Goal: Task Accomplishment & Management: Manage account settings

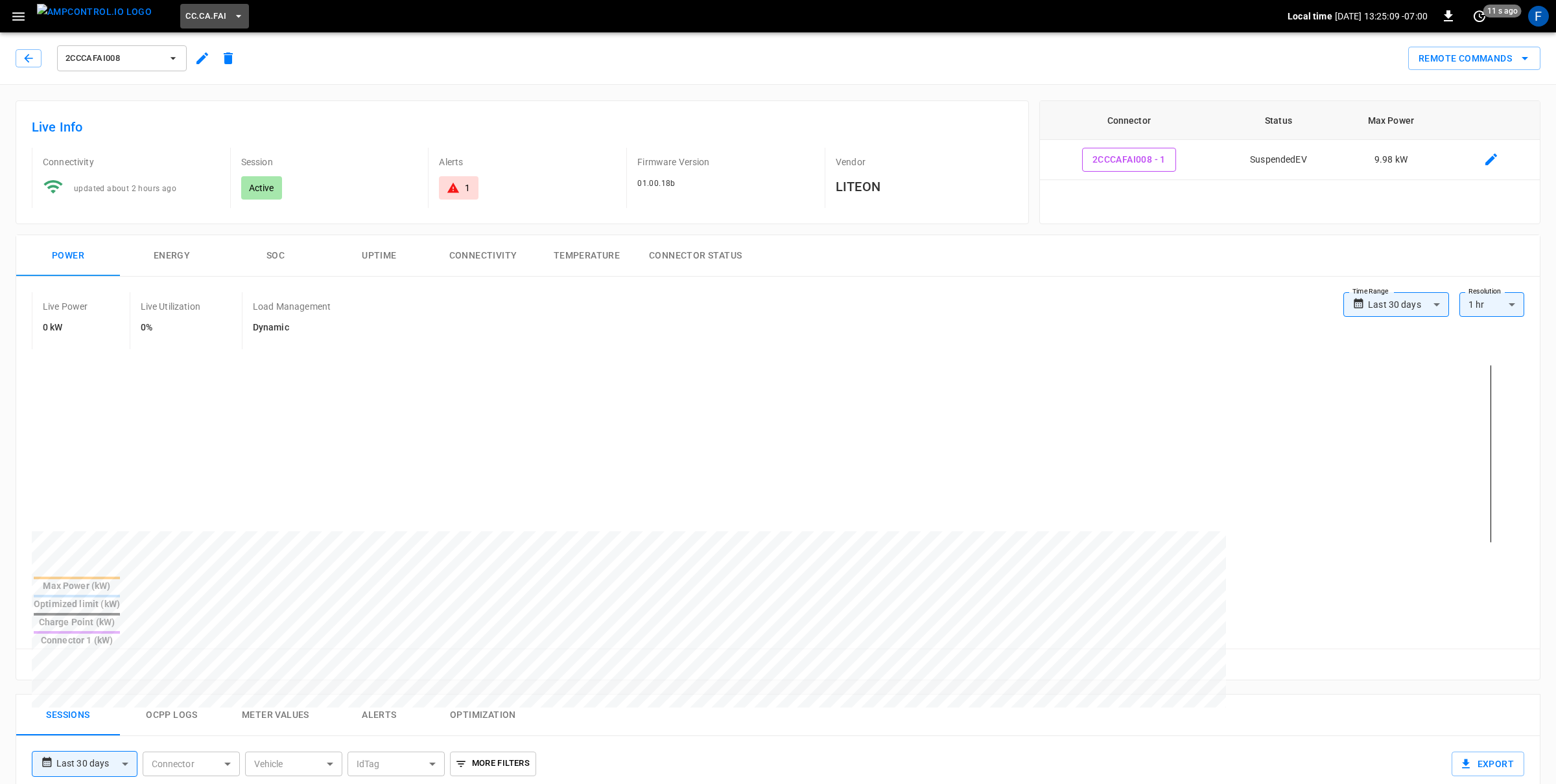
click at [192, 13] on span "CC.CA.FAI" at bounding box center [206, 16] width 41 height 15
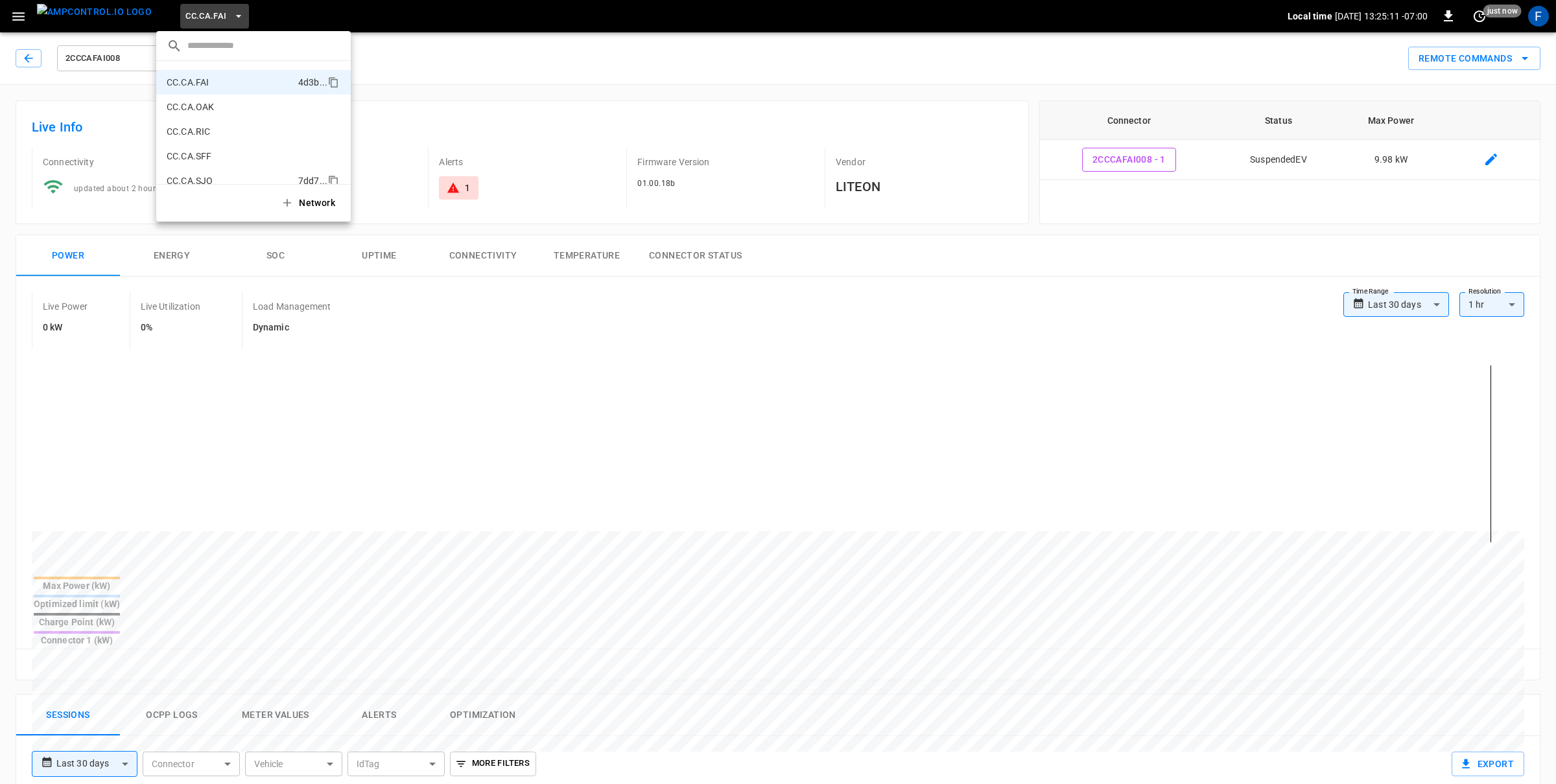
click at [229, 171] on li "CC.CA.SJO 7dd7 ..." at bounding box center [253, 180] width 194 height 25
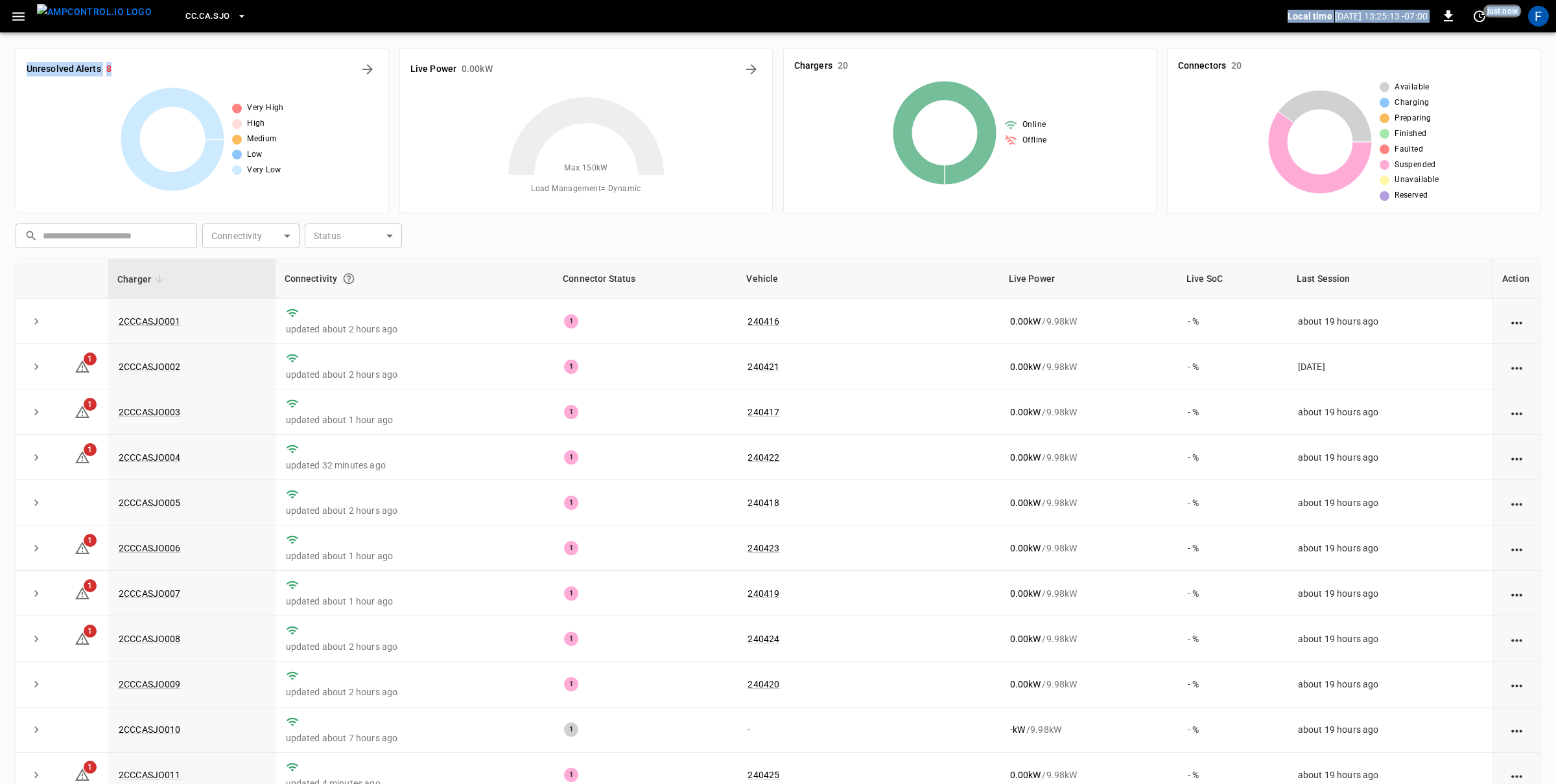
drag, startPoint x: 245, startPoint y: 13, endPoint x: 162, endPoint y: 58, distance: 94.4
click at [145, 78] on div "CC.CA.SJO Local time [DATE] 13:25:13 -07:00 0 just now F Unresolved Alerts 8 Ve…" at bounding box center [778, 428] width 1556 height 857
click at [201, 7] on button "CC.CA.SJO" at bounding box center [216, 16] width 72 height 25
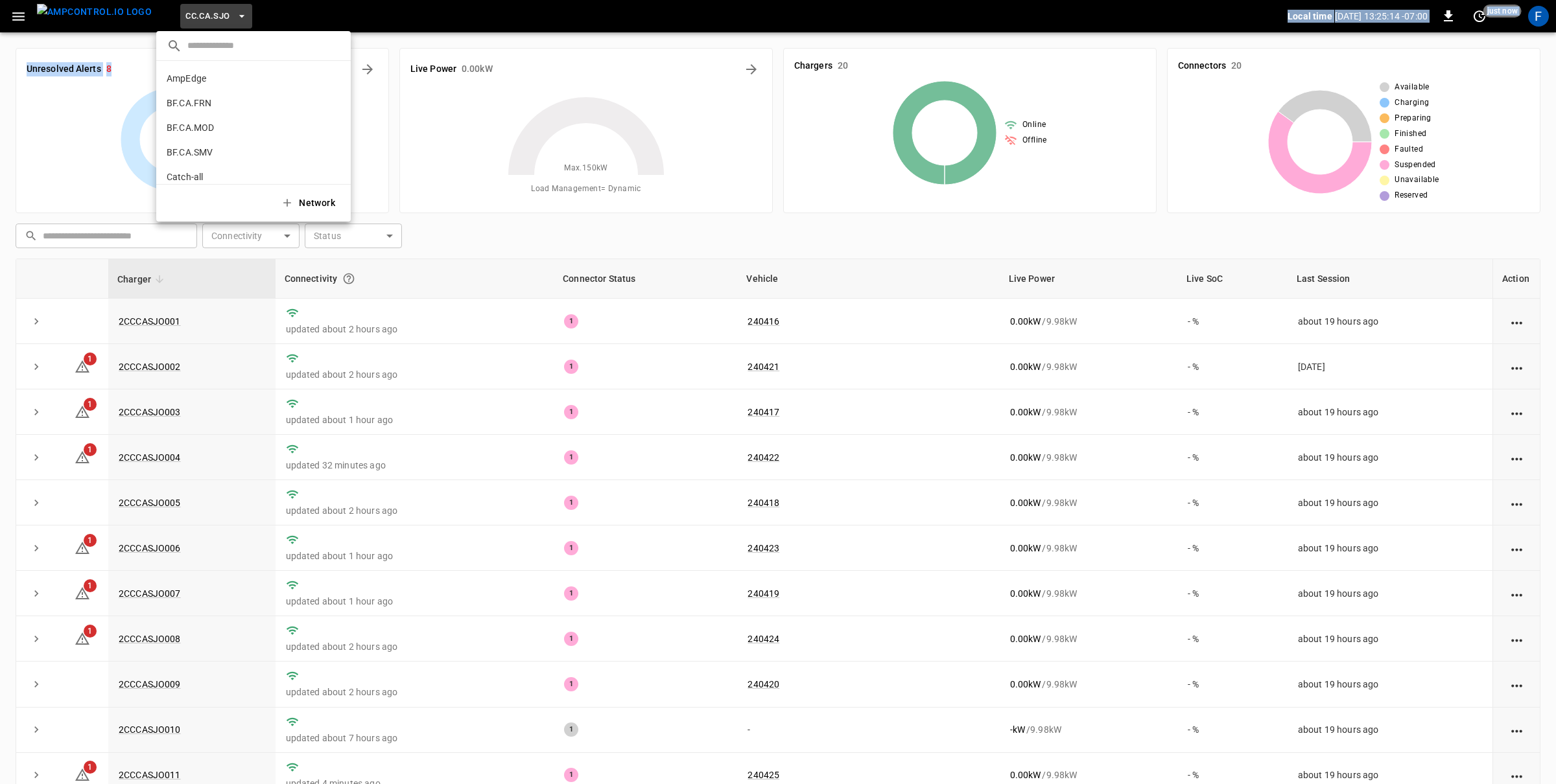
scroll to position [242, 0]
click at [336, 82] on icon "copy" at bounding box center [333, 83] width 12 height 12
click at [437, 57] on div at bounding box center [778, 392] width 1556 height 784
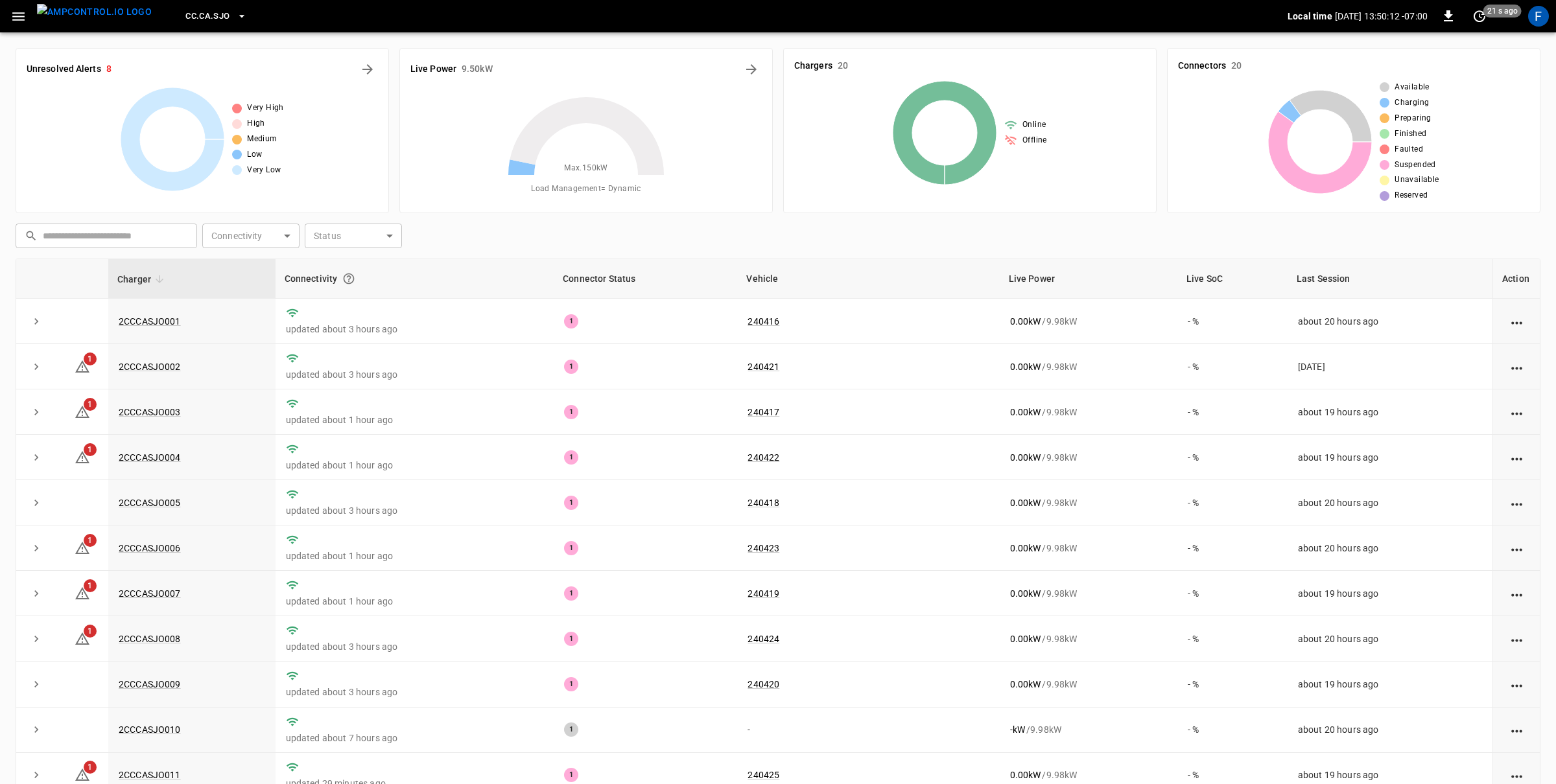
click at [1538, 19] on div "F" at bounding box center [1538, 16] width 21 height 21
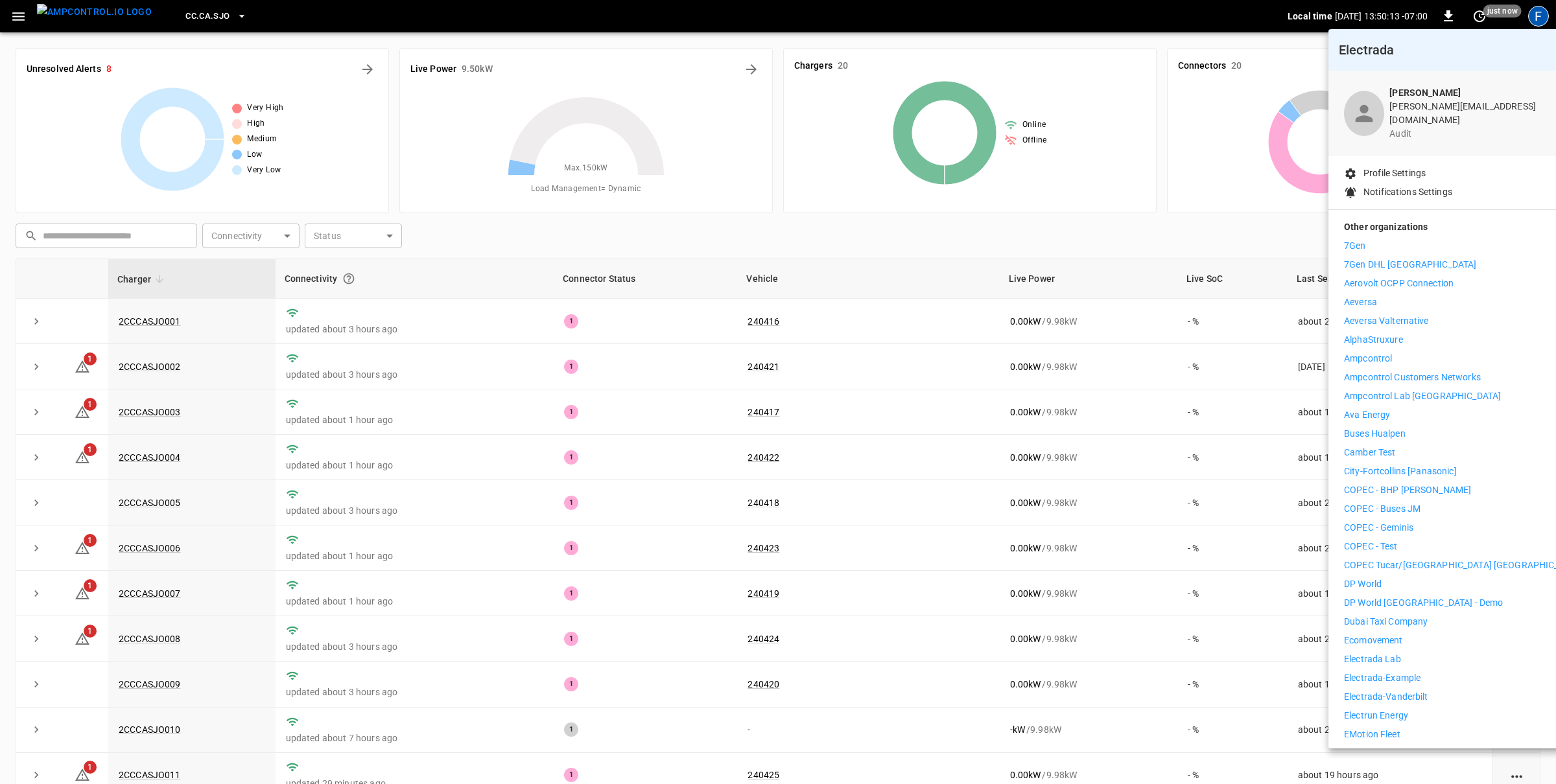
click at [1374, 239] on li "7Gen" at bounding box center [1463, 246] width 238 height 13
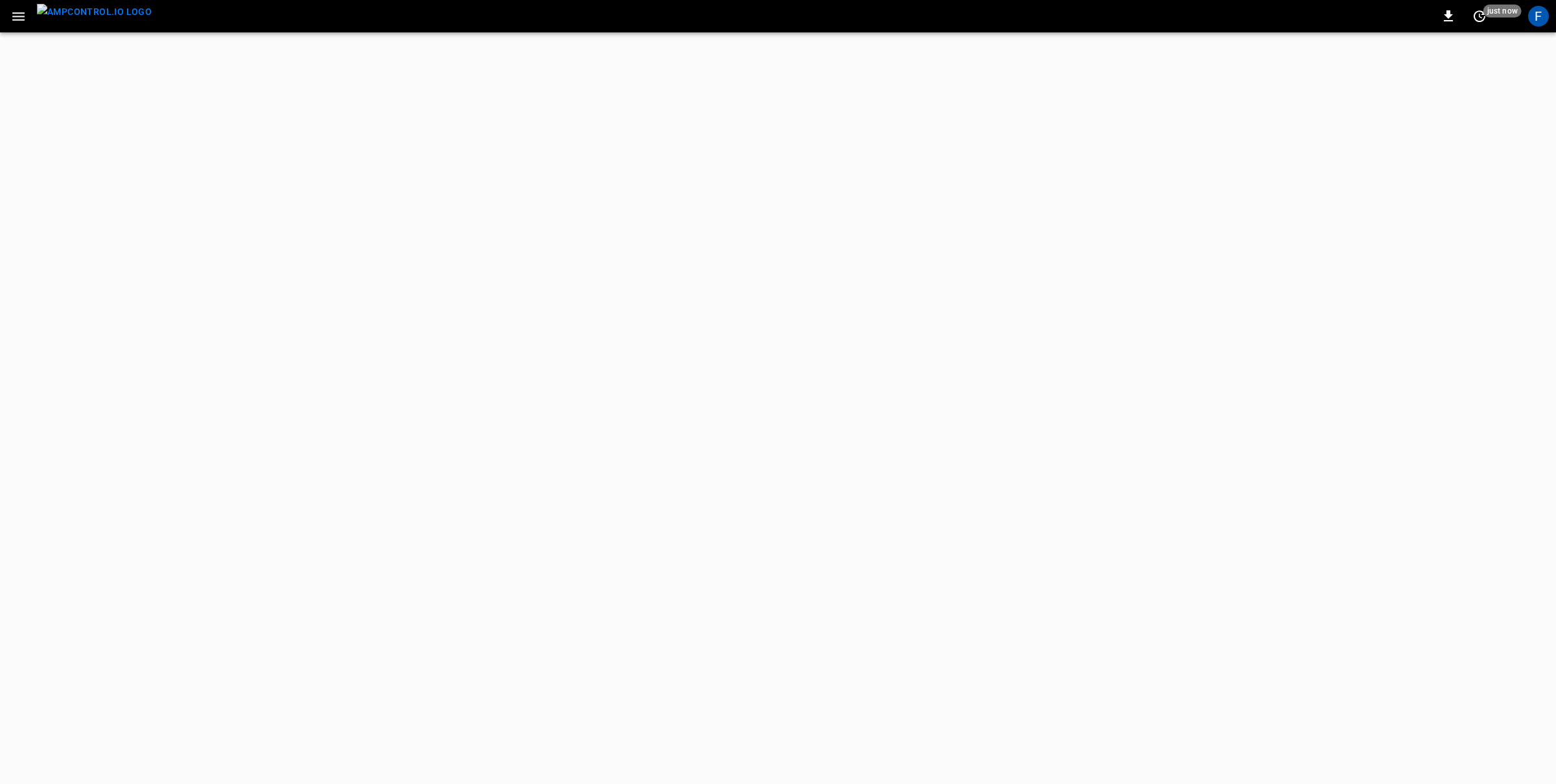
click at [18, 19] on icon "button" at bounding box center [19, 16] width 13 height 8
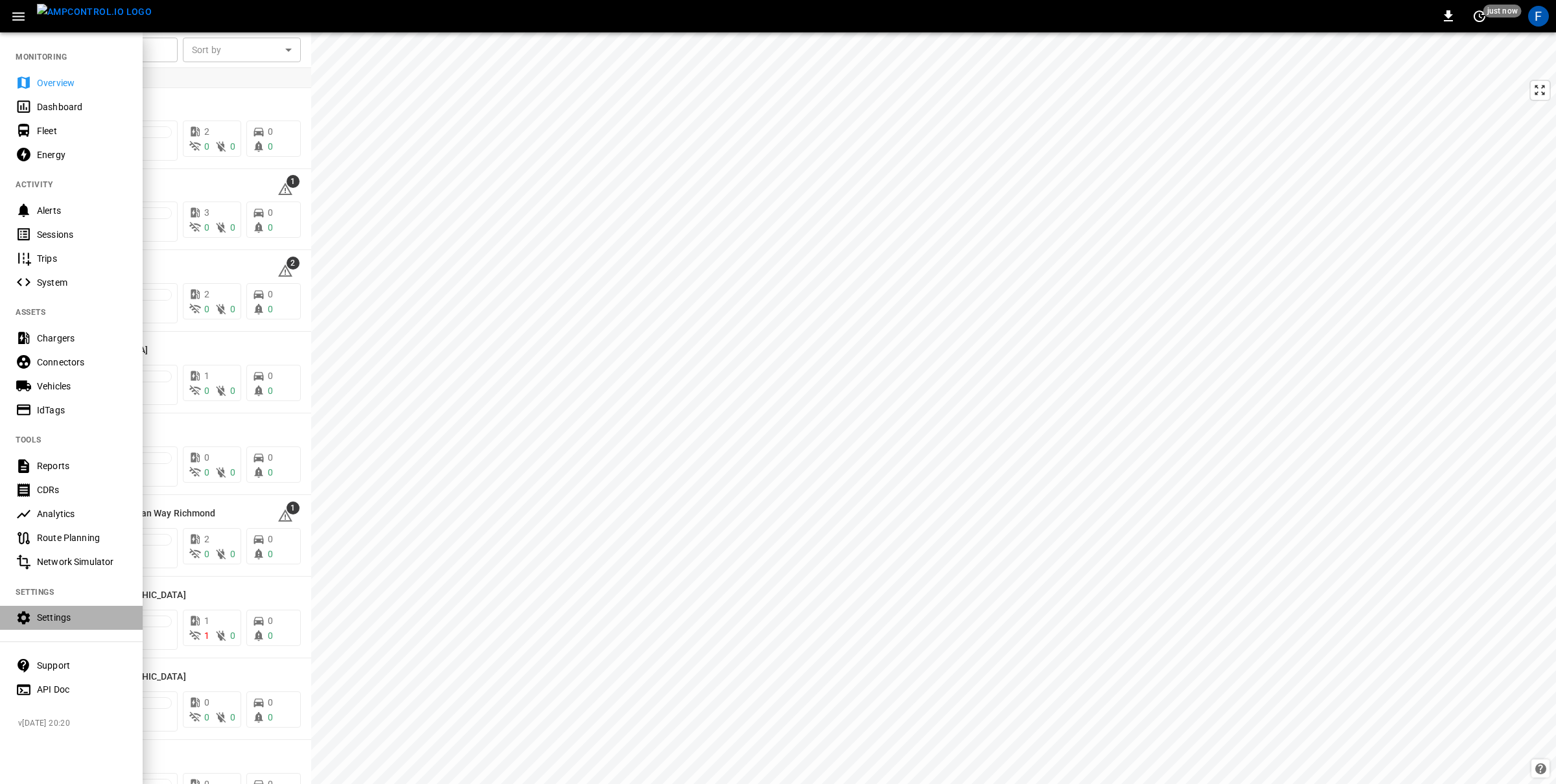
click at [52, 622] on div "Settings" at bounding box center [82, 617] width 90 height 13
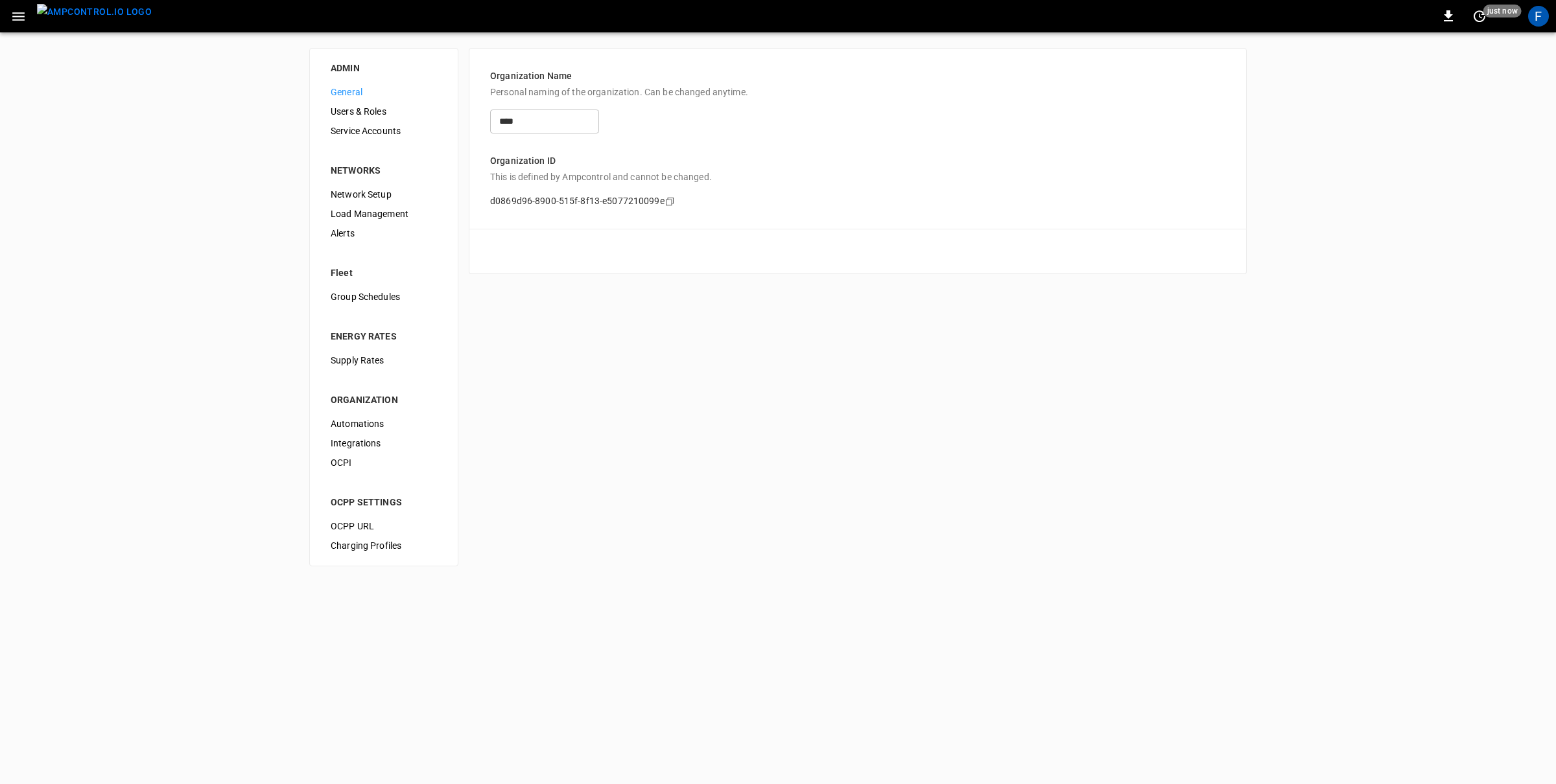
click at [375, 112] on span "Users & Roles" at bounding box center [384, 112] width 107 height 13
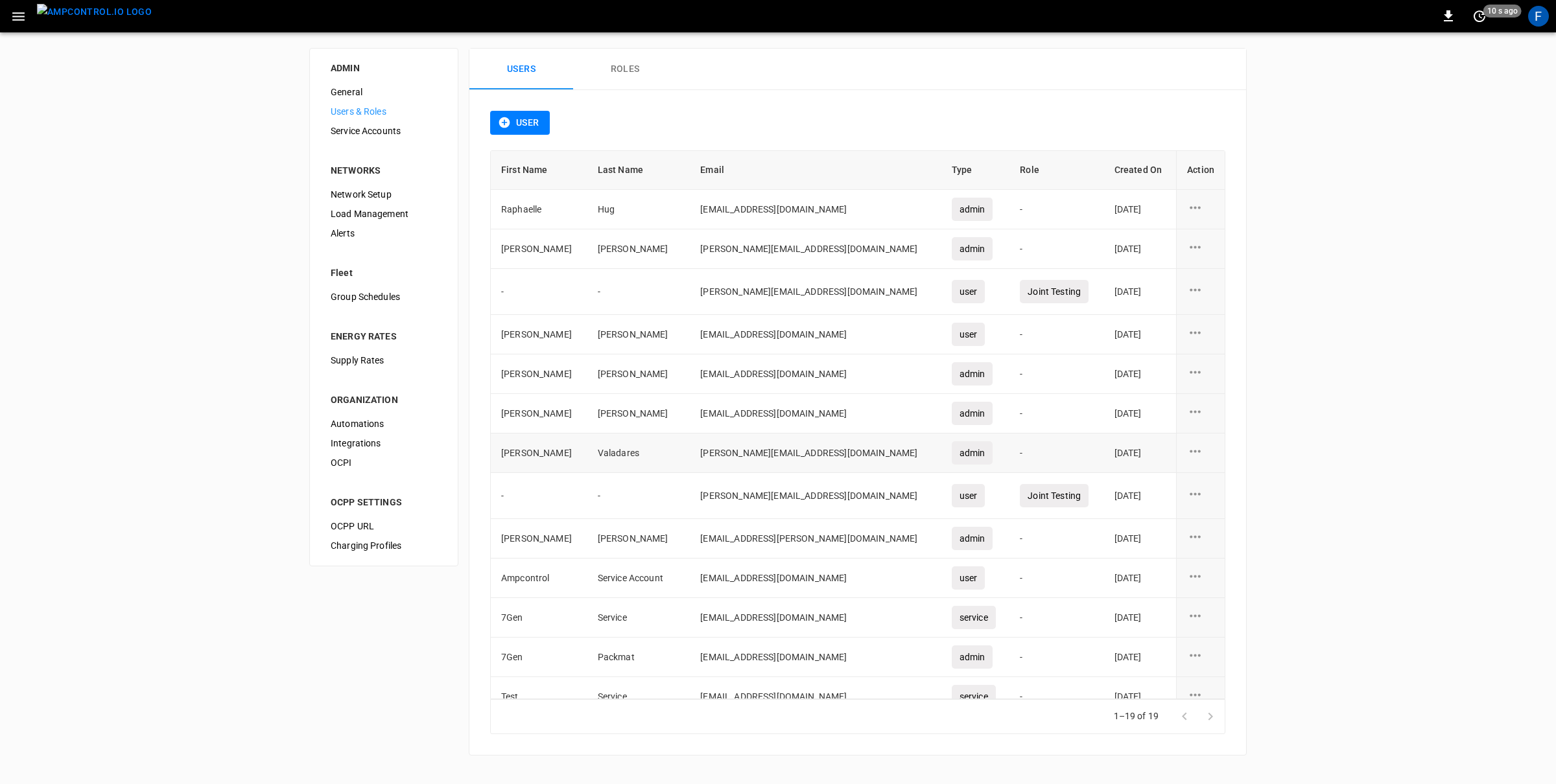
click at [690, 458] on td "daniel@7gen.com" at bounding box center [815, 453] width 251 height 39
drag, startPoint x: 767, startPoint y: 456, endPoint x: 682, endPoint y: 447, distance: 85.5
click at [690, 447] on td "daniel@7gen.com" at bounding box center [815, 453] width 251 height 39
click at [1539, 17] on div "F" at bounding box center [1538, 16] width 21 height 21
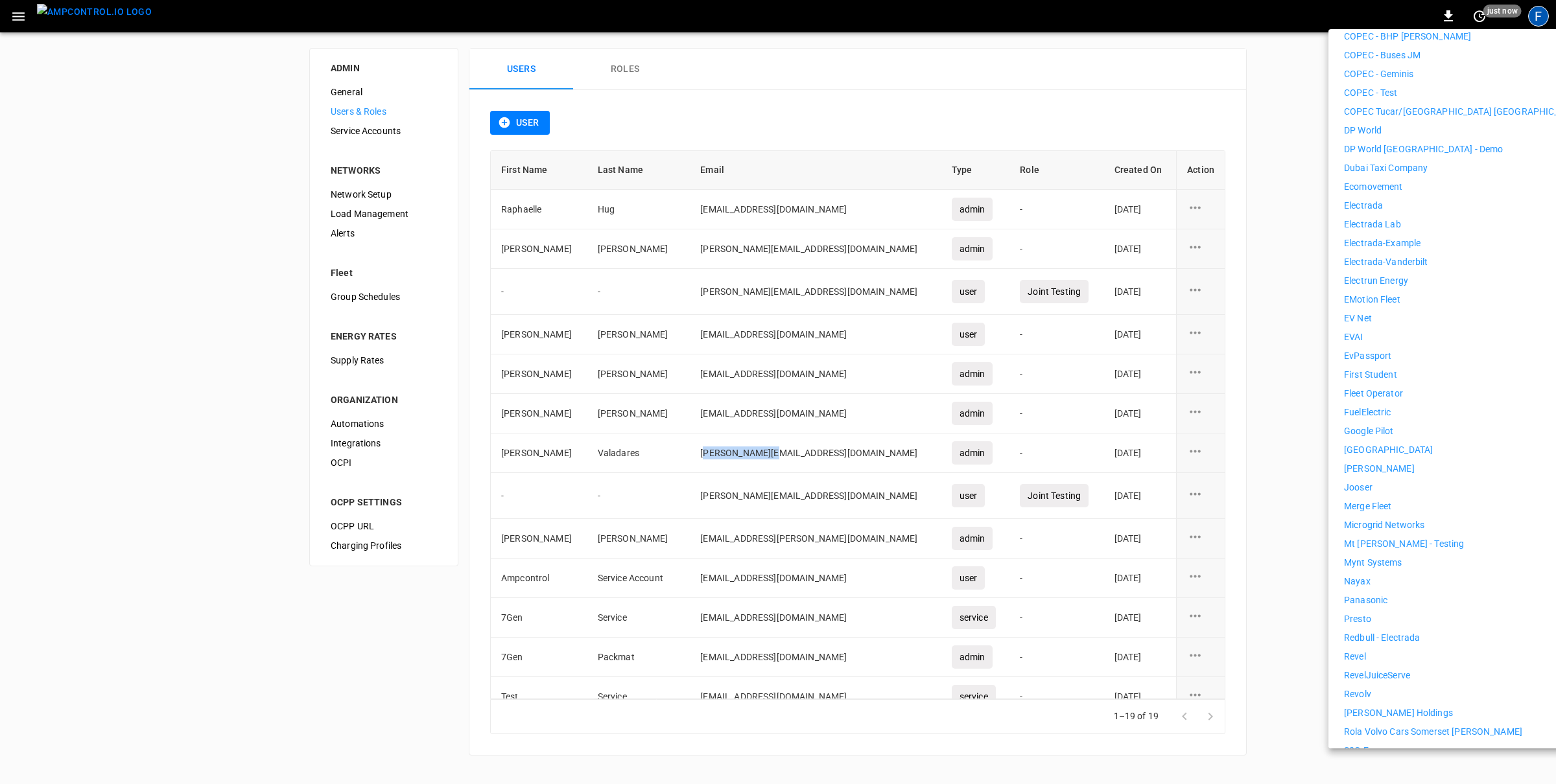
scroll to position [485, 0]
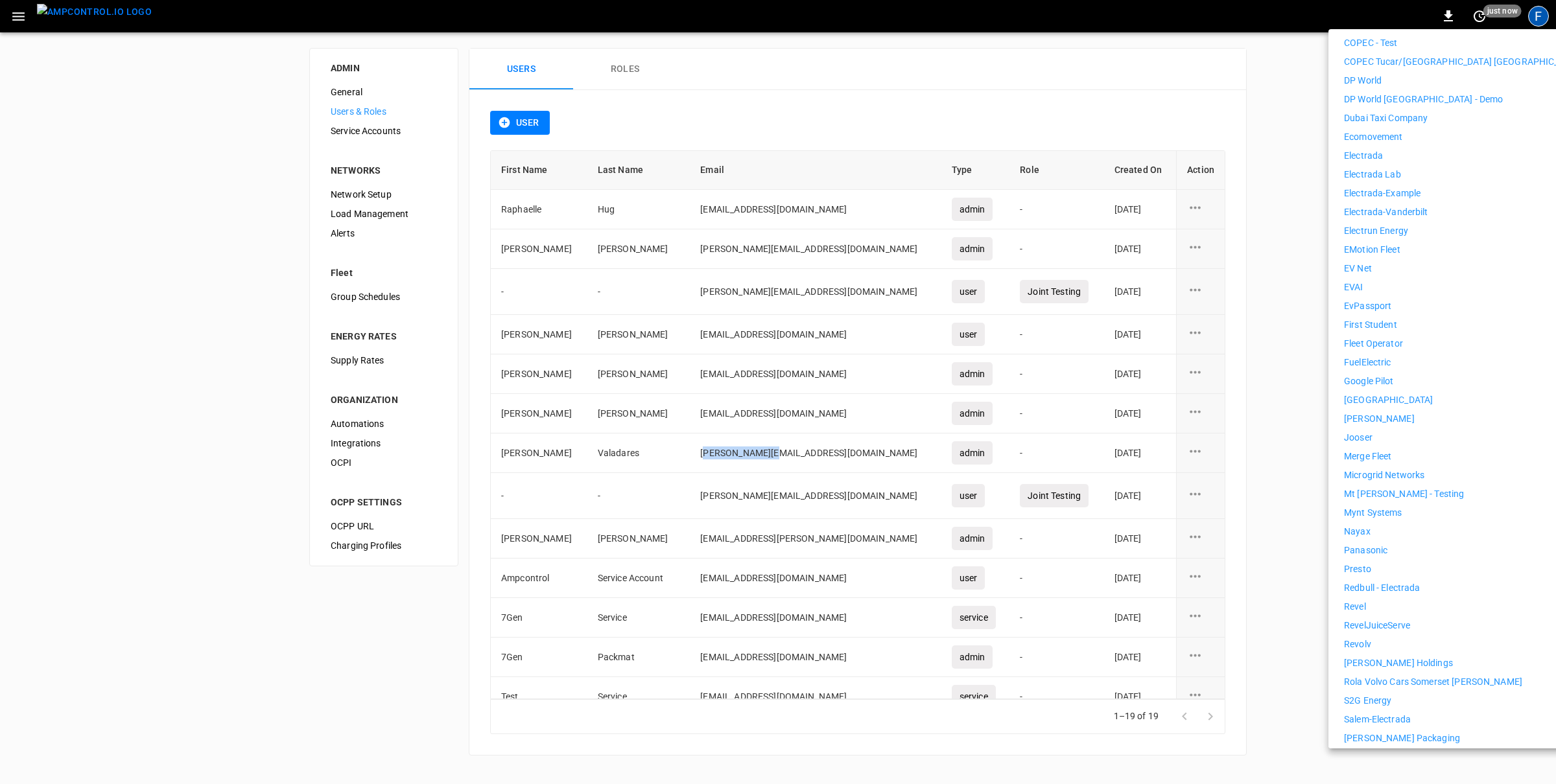
click at [1376, 657] on p "[PERSON_NAME] Holdings" at bounding box center [1398, 663] width 109 height 13
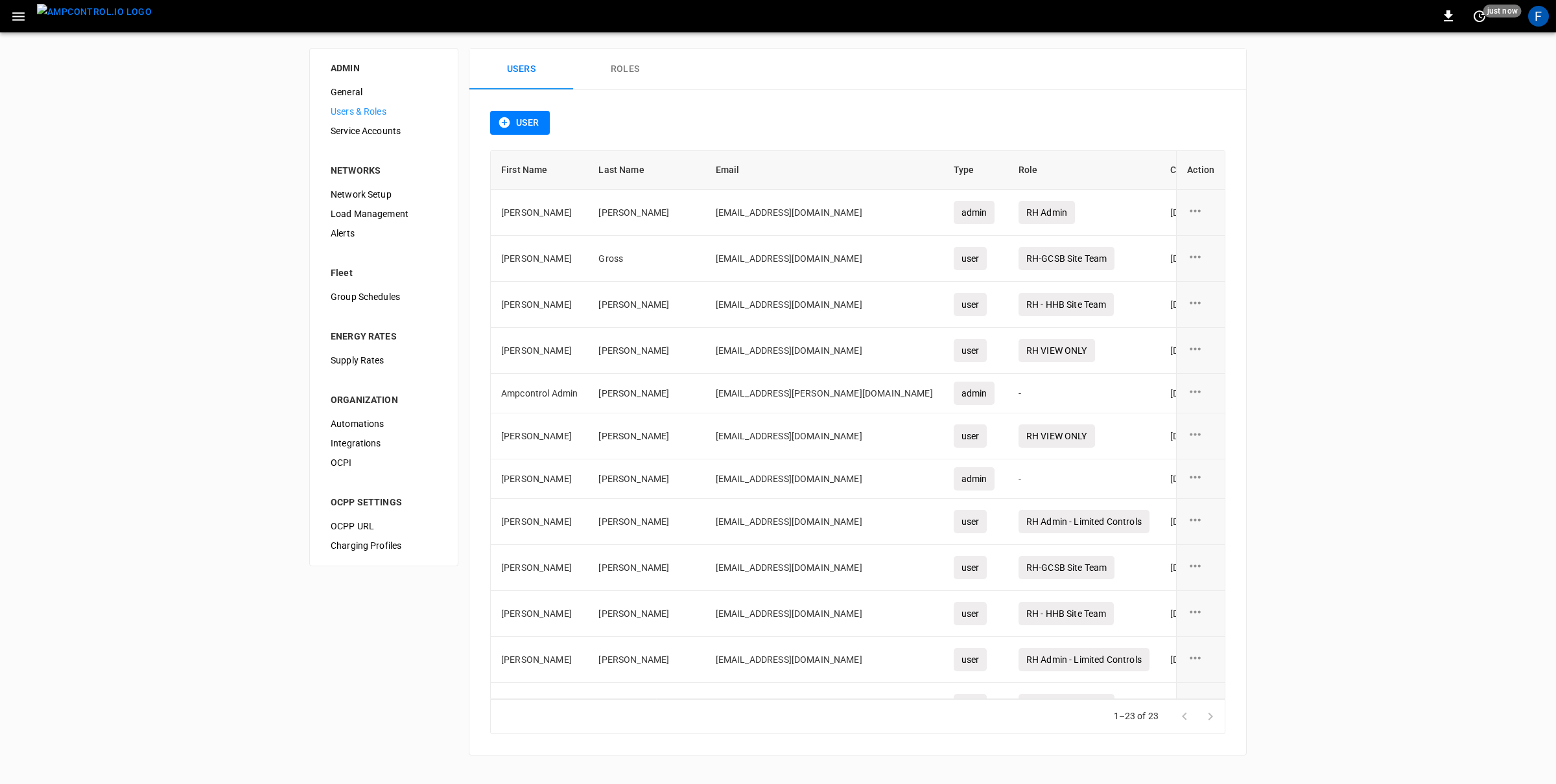
click at [103, 12] on img "menu" at bounding box center [95, 12] width 115 height 16
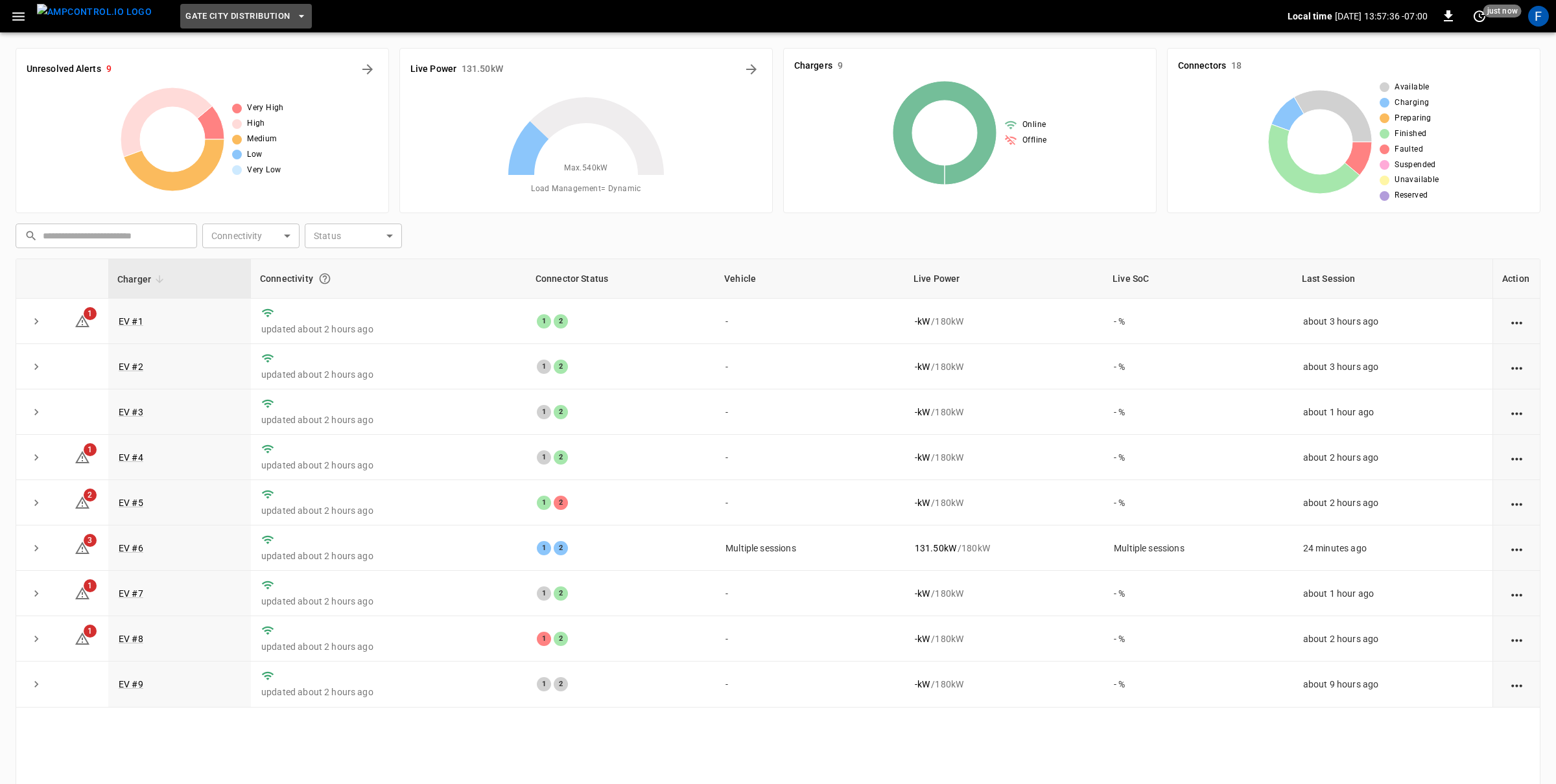
click at [244, 24] on button "Gate City Distribution" at bounding box center [246, 16] width 132 height 25
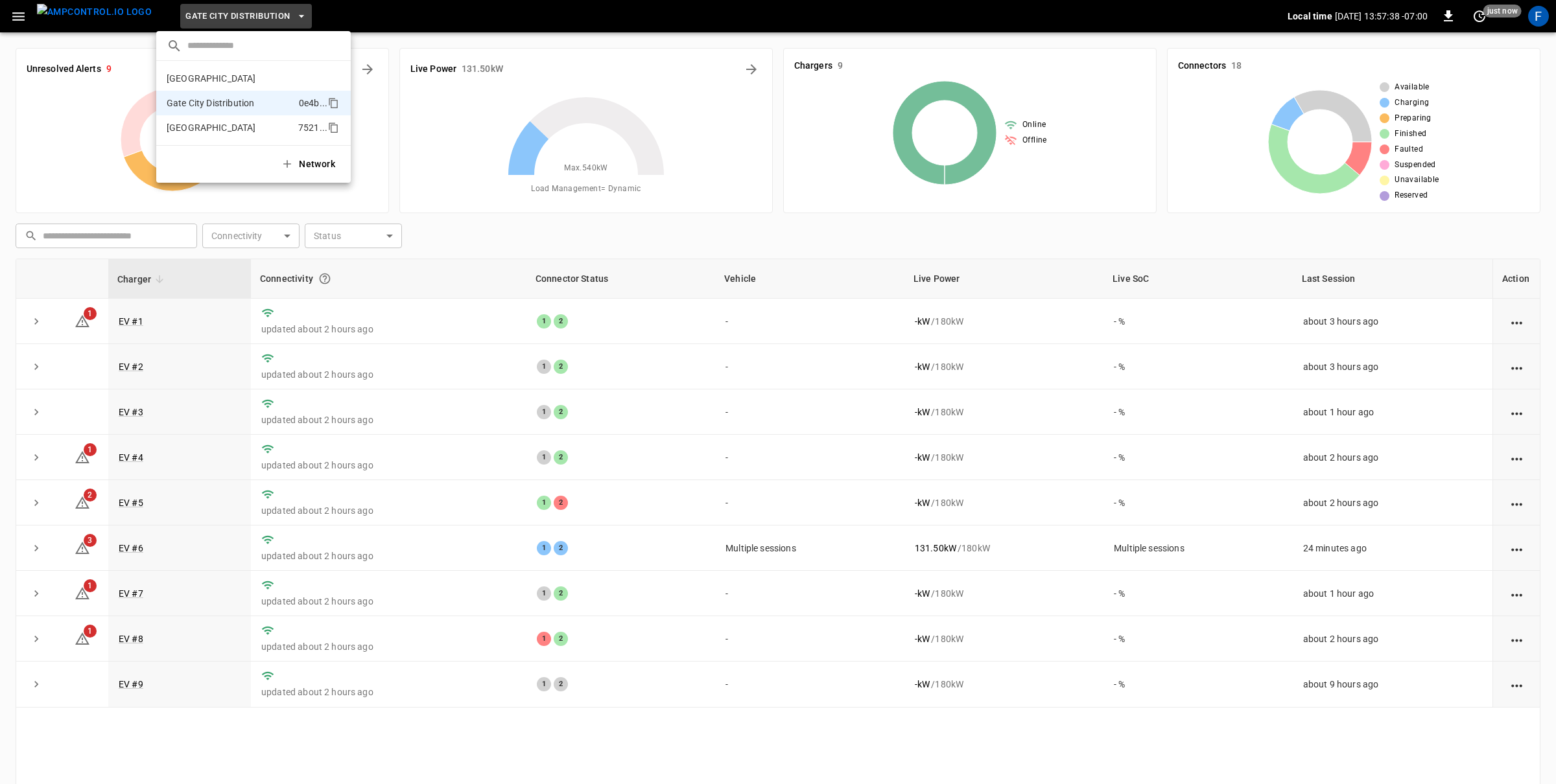
click at [242, 130] on p "Huntington Beach" at bounding box center [230, 127] width 127 height 13
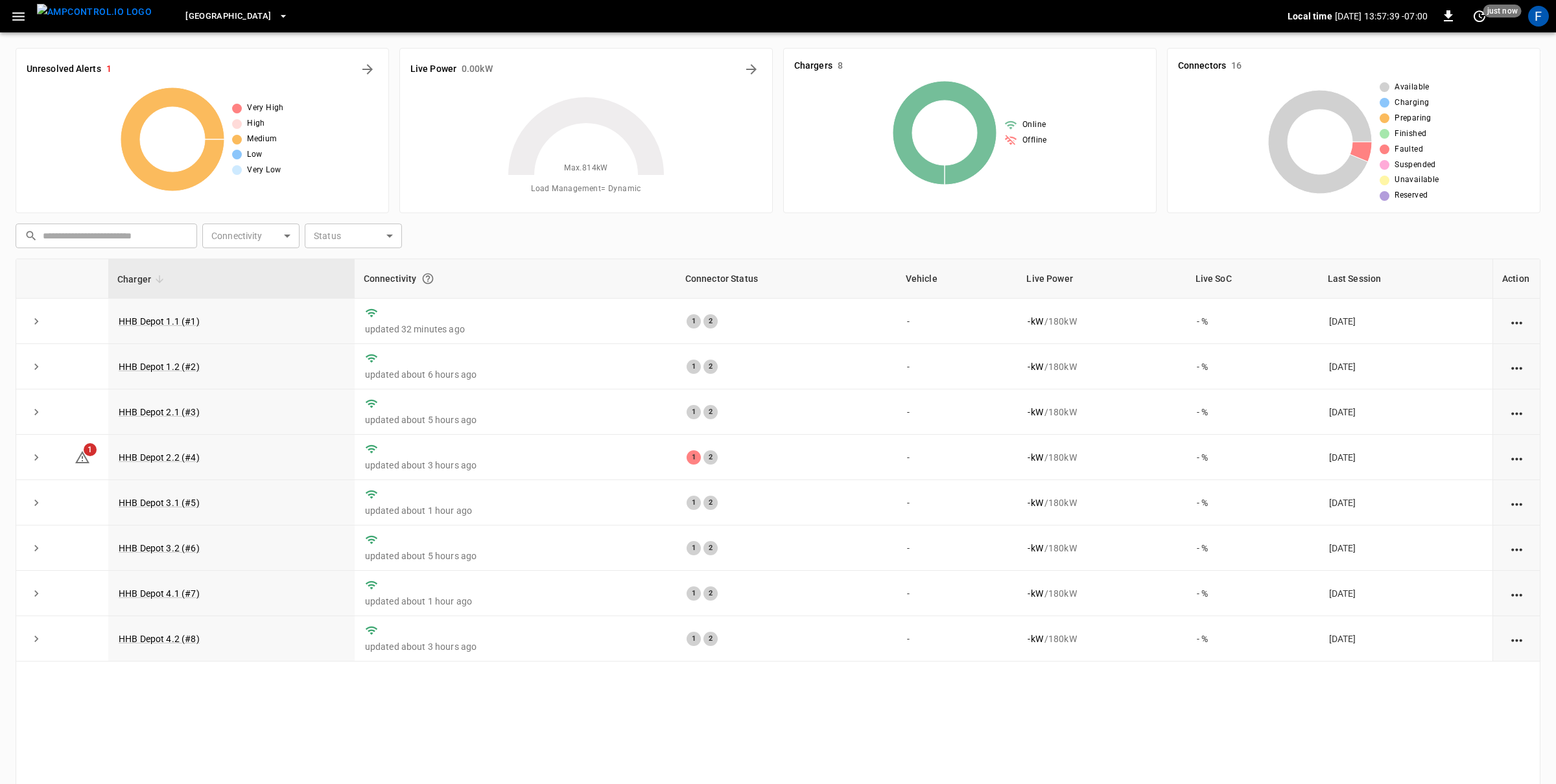
click at [247, 21] on span "Huntington Beach" at bounding box center [228, 16] width 86 height 15
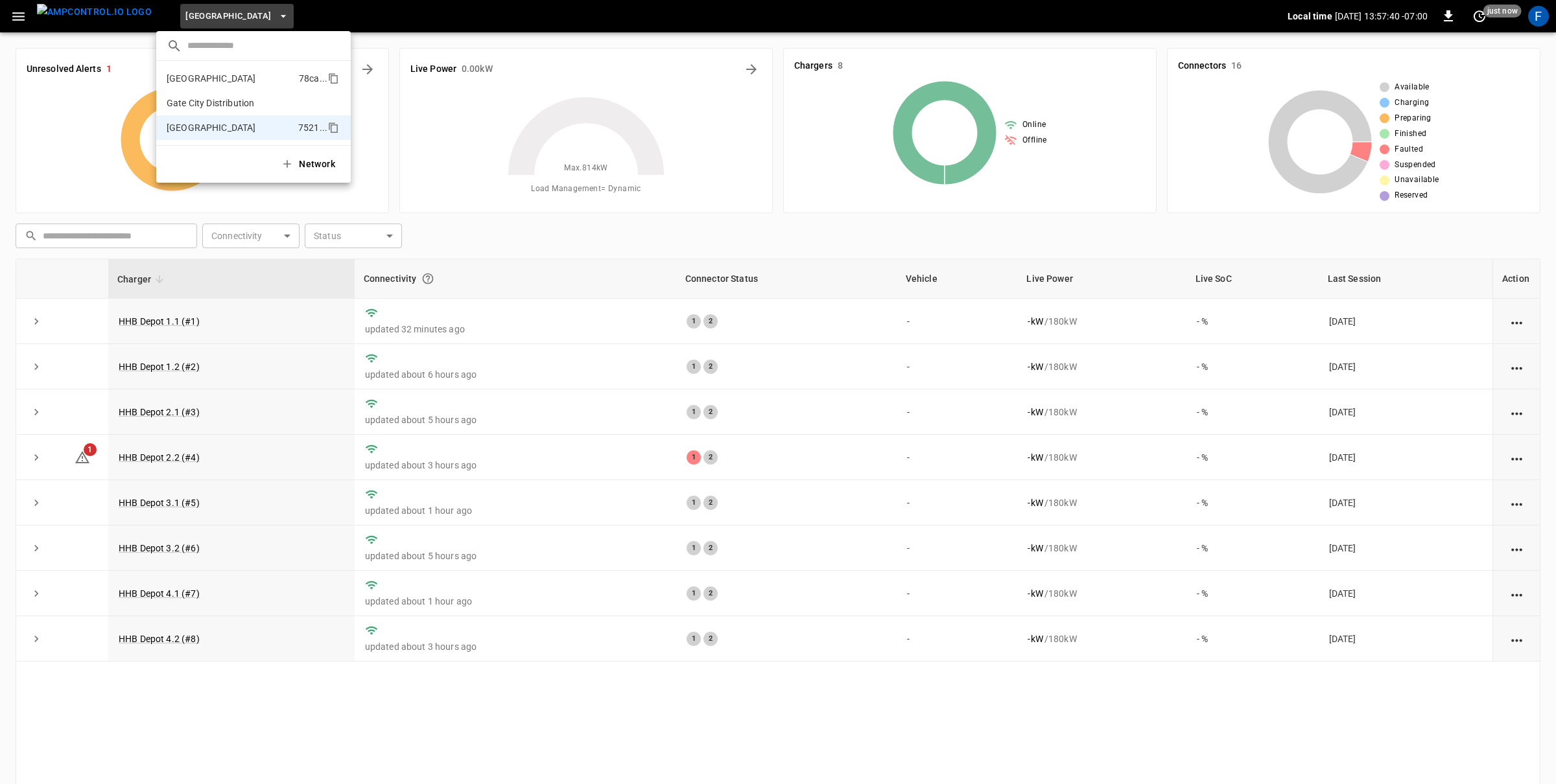
click at [222, 78] on p "Fresno" at bounding box center [230, 78] width 127 height 13
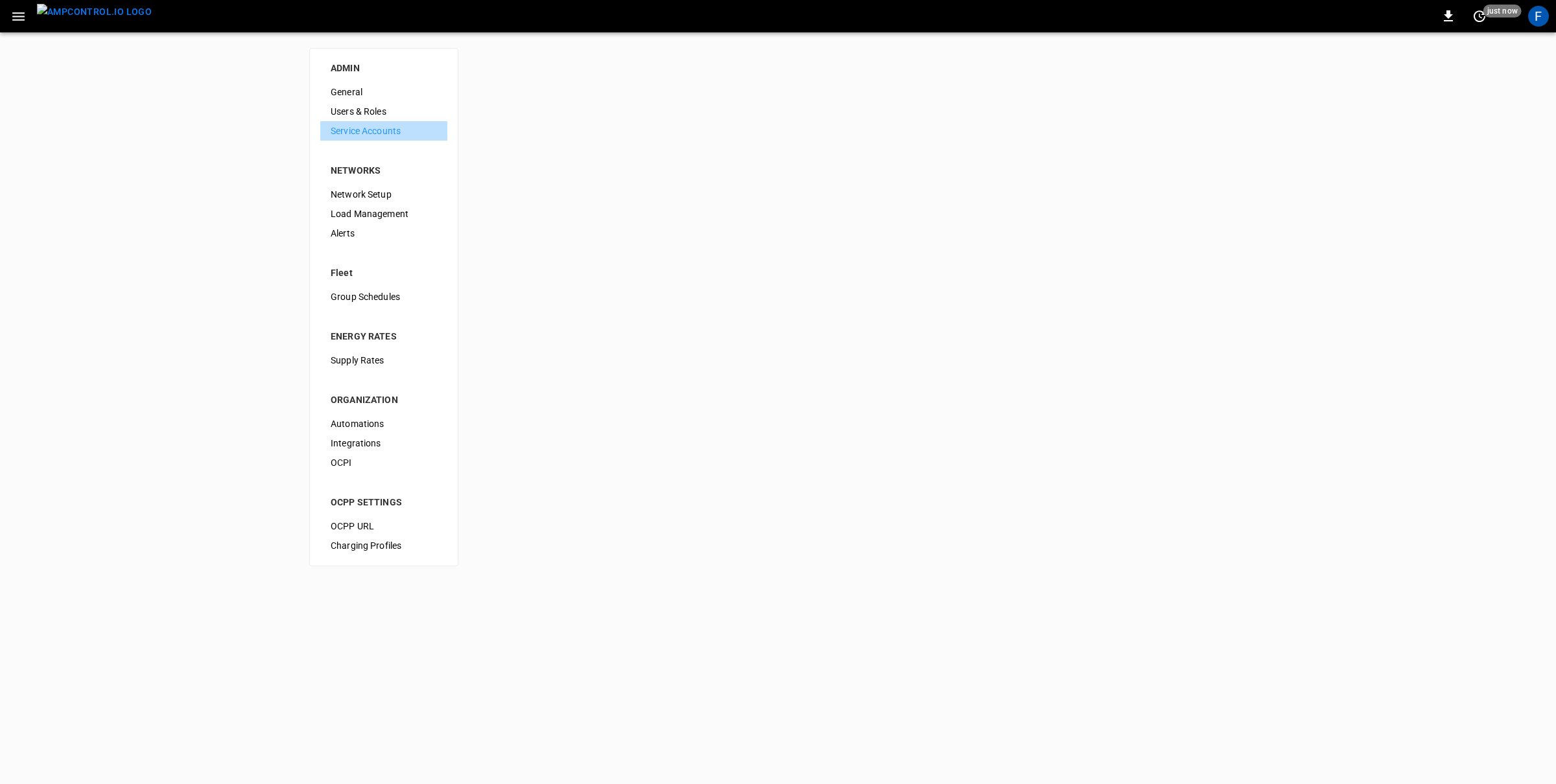
click at [377, 130] on span "Service Accounts" at bounding box center [384, 131] width 107 height 13
